Goal: Information Seeking & Learning: Learn about a topic

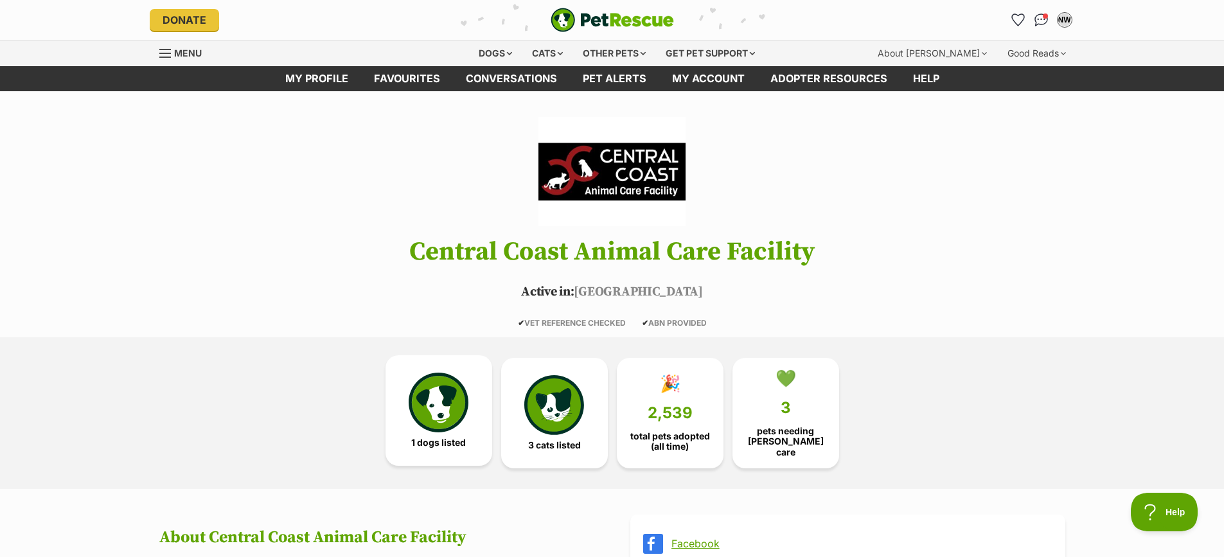
click at [453, 429] on img at bounding box center [438, 402] width 59 height 59
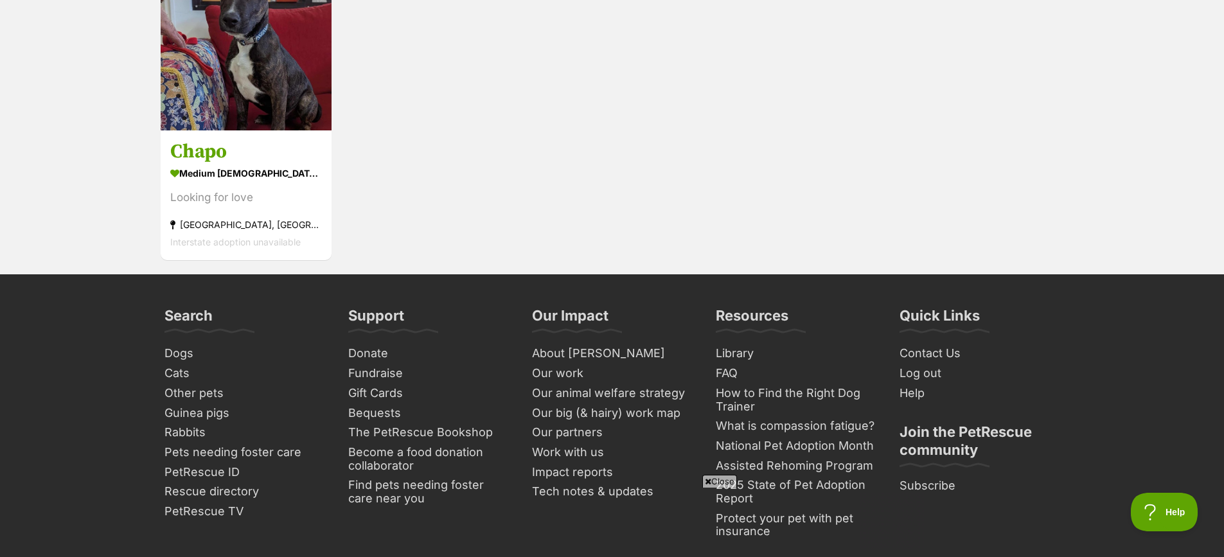
scroll to position [1452, 0]
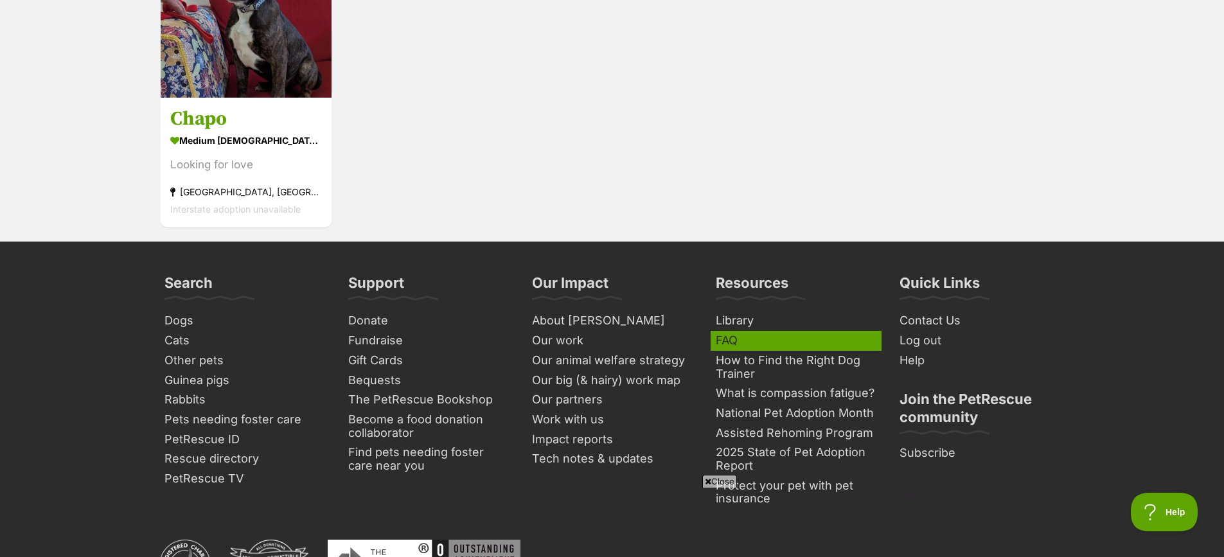
click at [728, 331] on link "FAQ" at bounding box center [796, 341] width 171 height 20
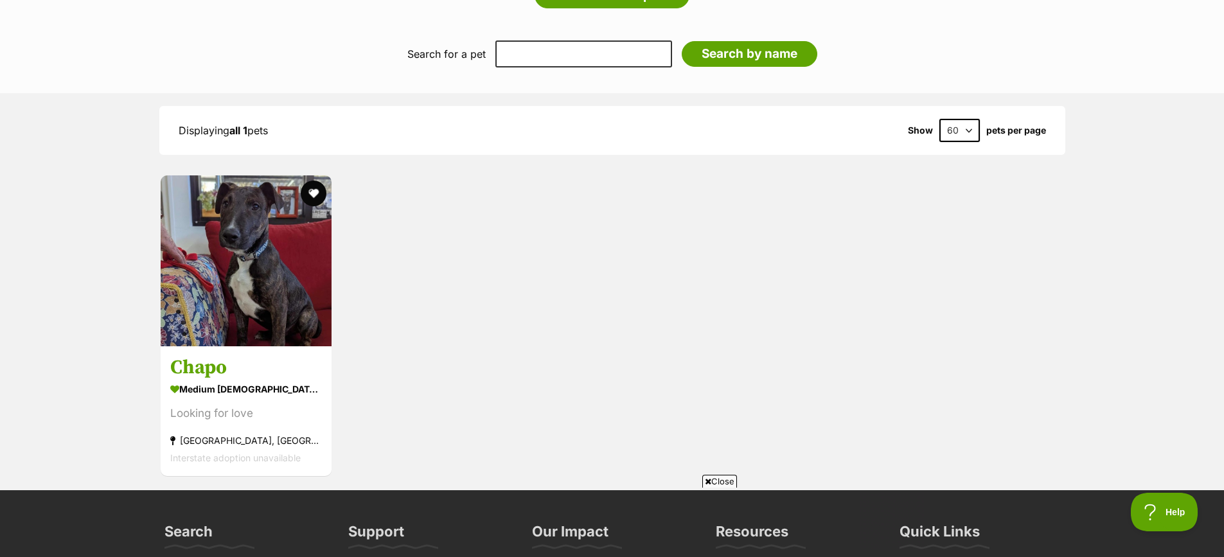
scroll to position [1195, 0]
